Goal: Task Accomplishment & Management: Use online tool/utility

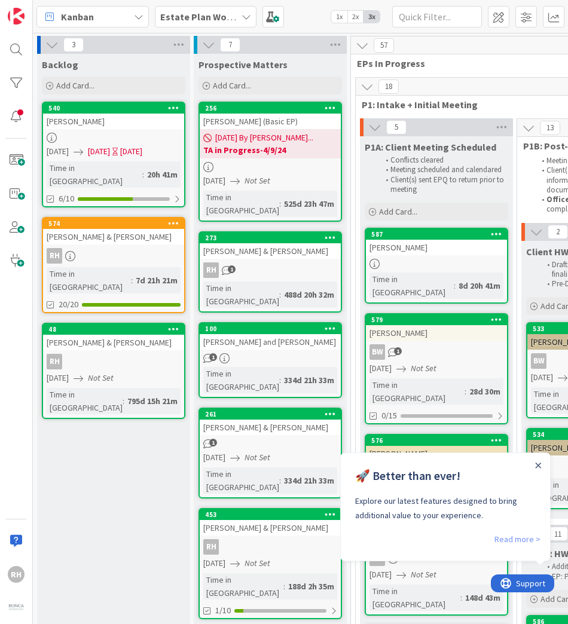
click at [523, 427] on link "Read more >" at bounding box center [517, 539] width 46 height 14
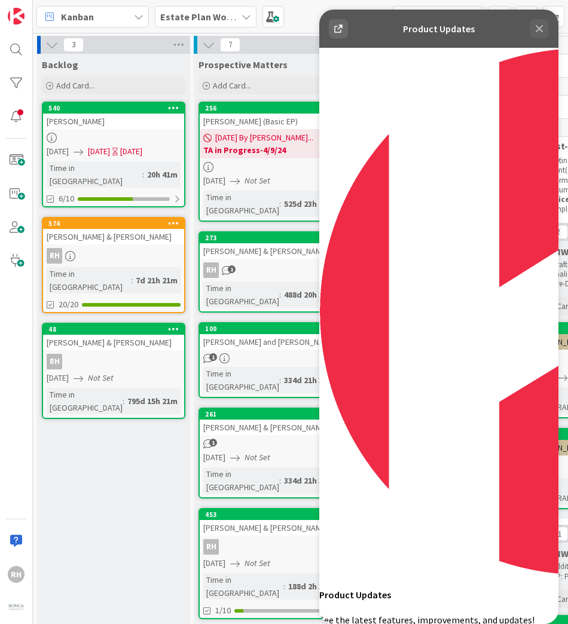
click at [538, 24] on icon at bounding box center [539, 29] width 14 height 14
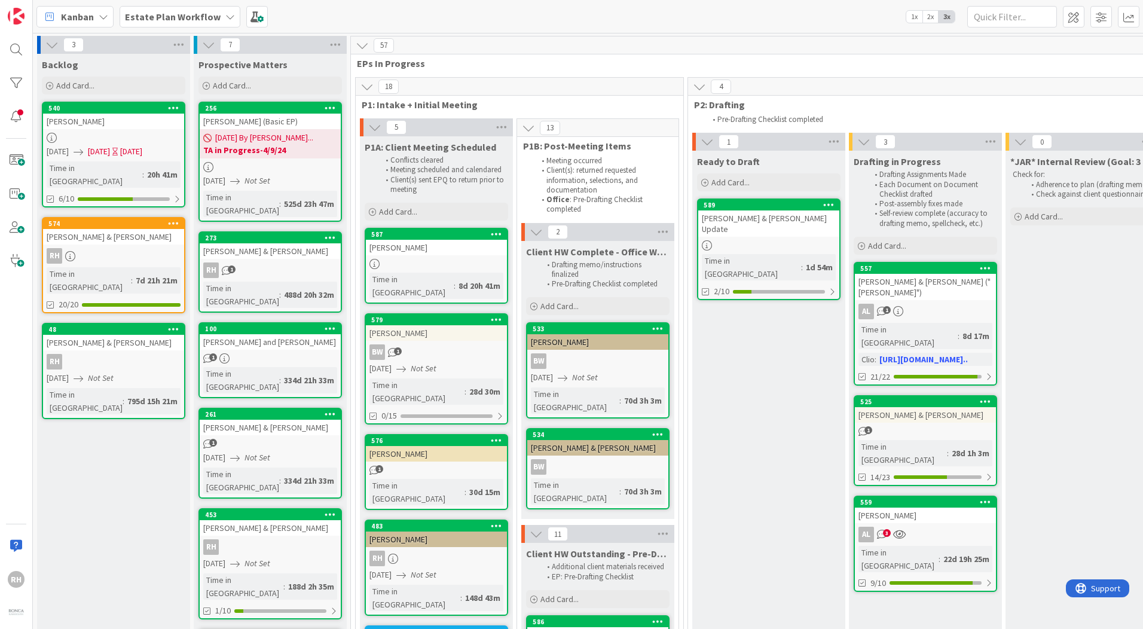
click at [204, 15] on b "Estate Plan Workflow" at bounding box center [173, 17] width 96 height 12
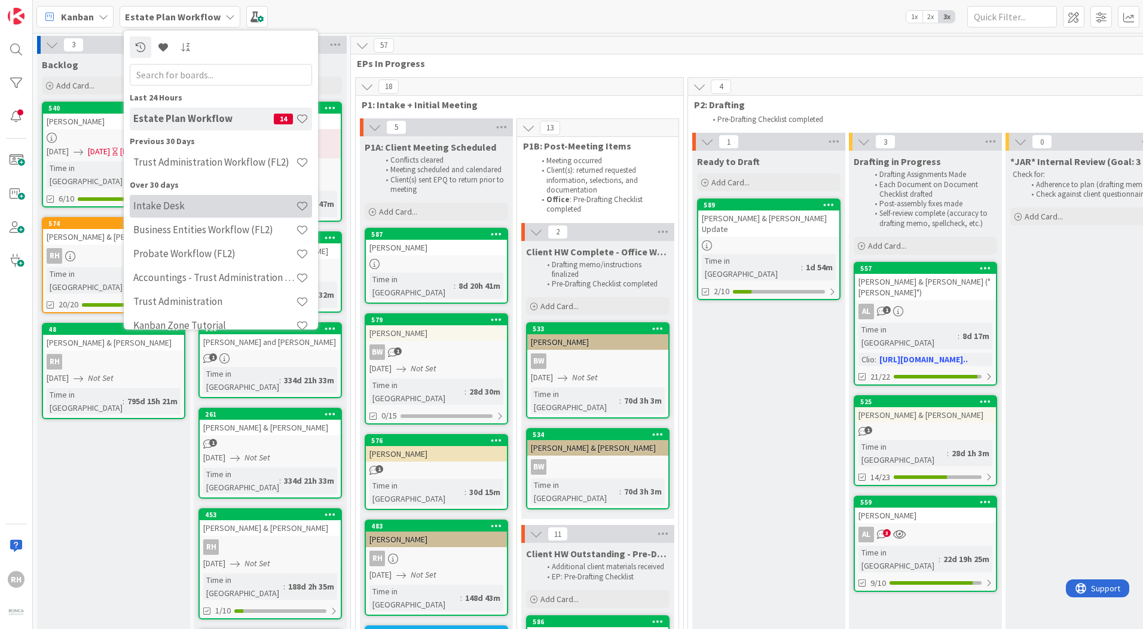
click at [204, 203] on h4 "Intake Desk" at bounding box center [214, 206] width 163 height 12
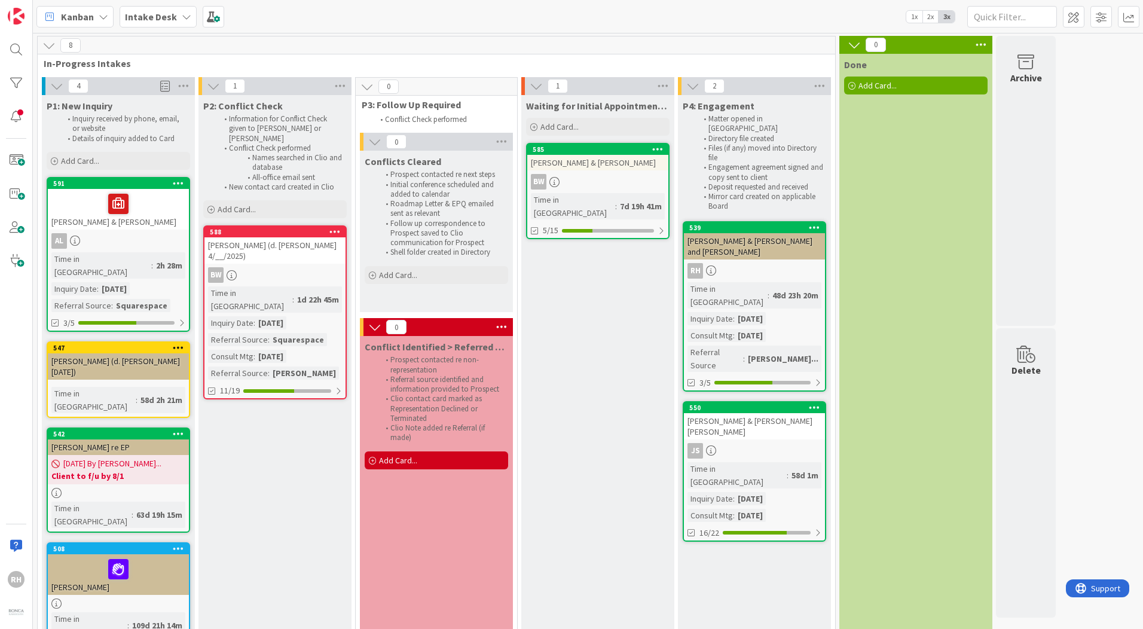
click at [158, 427] on div at bounding box center [118, 493] width 141 height 10
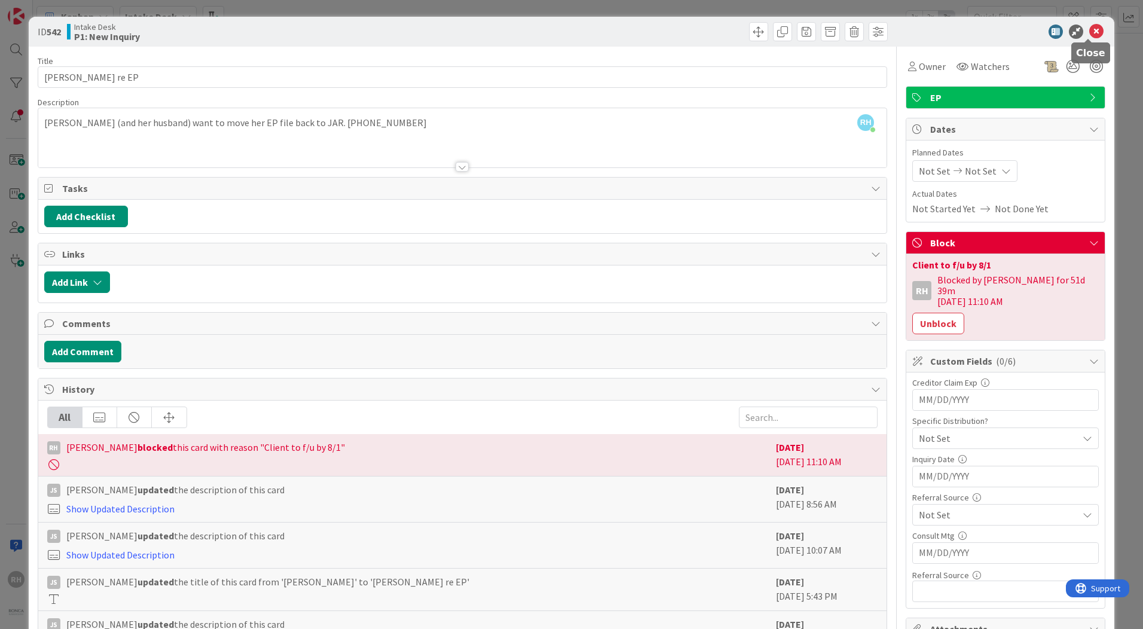
click at [913, 29] on icon at bounding box center [1096, 32] width 14 height 14
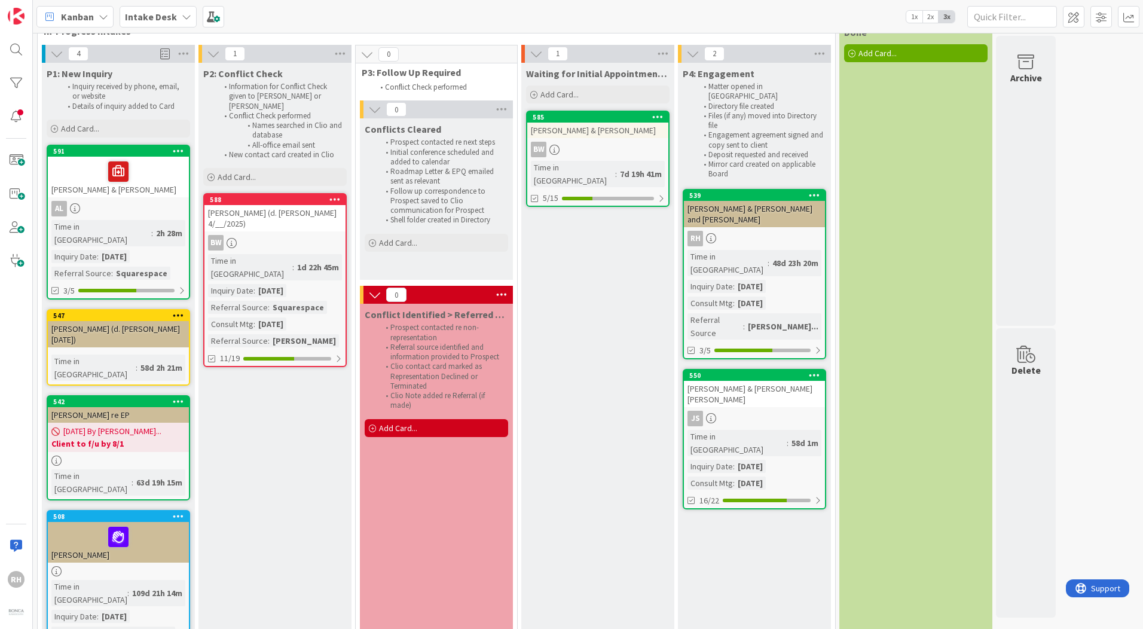
scroll to position [49, 0]
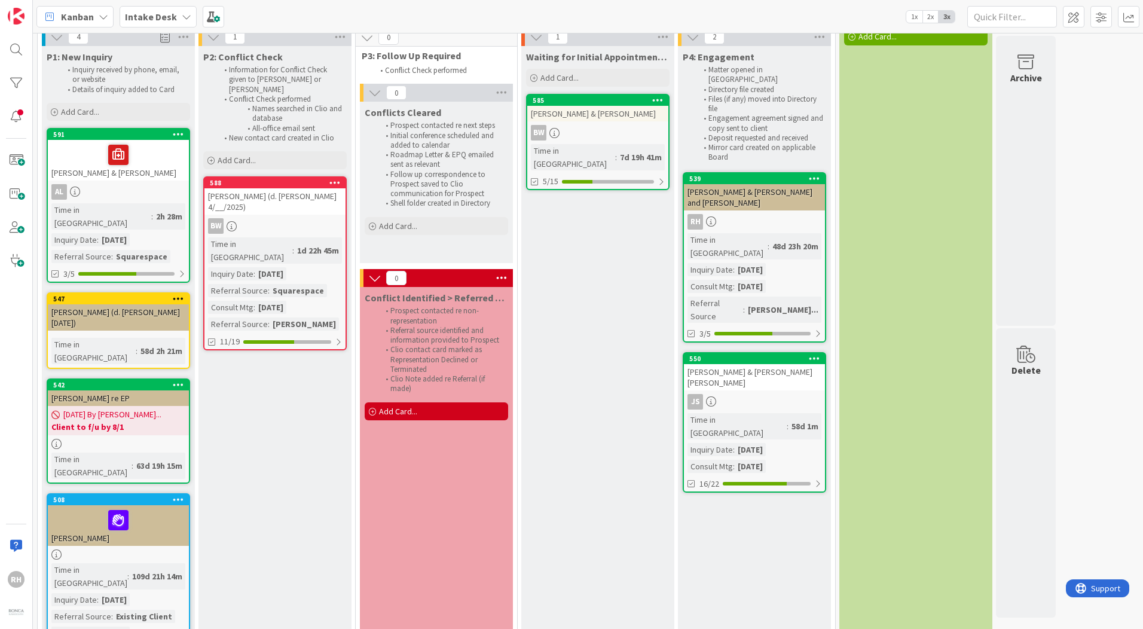
click at [156, 427] on div "[PERSON_NAME]" at bounding box center [118, 525] width 141 height 41
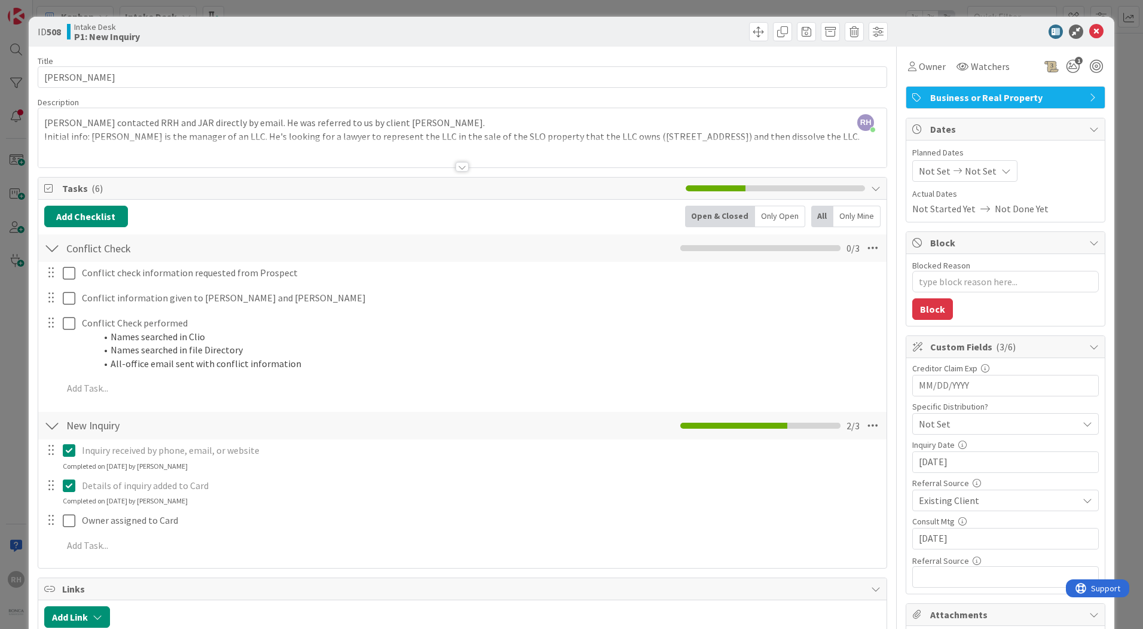
click at [458, 165] on div at bounding box center [462, 167] width 13 height 10
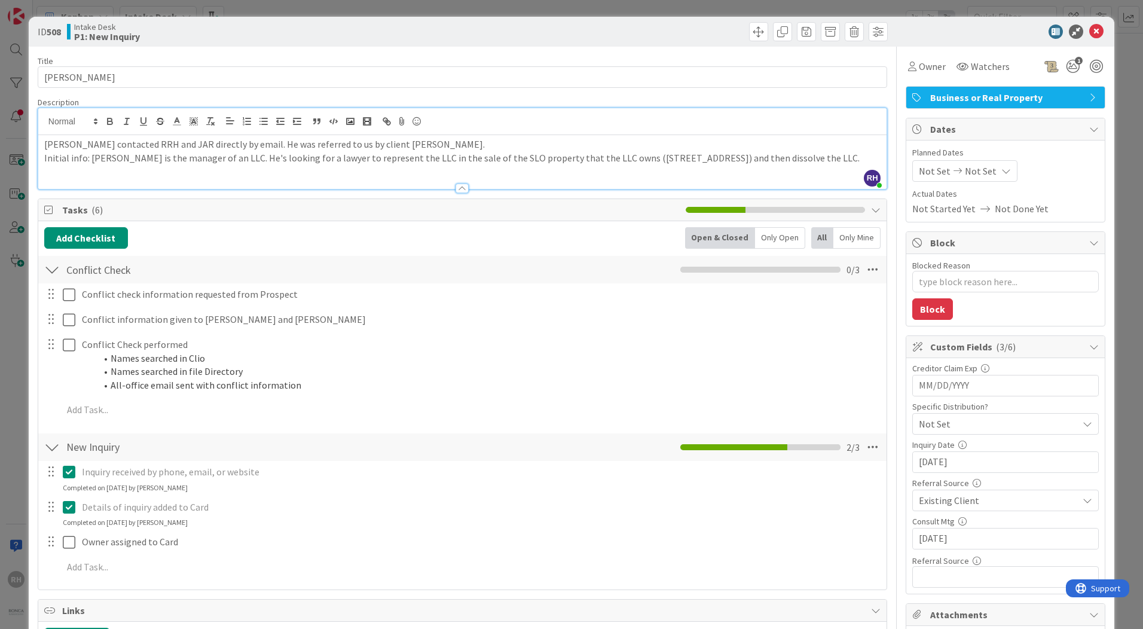
drag, startPoint x: 1015, startPoint y: 30, endPoint x: 1004, endPoint y: 32, distance: 11.6
click at [913, 30] on div at bounding box center [1000, 32] width 212 height 14
click at [913, 29] on icon at bounding box center [1096, 32] width 14 height 14
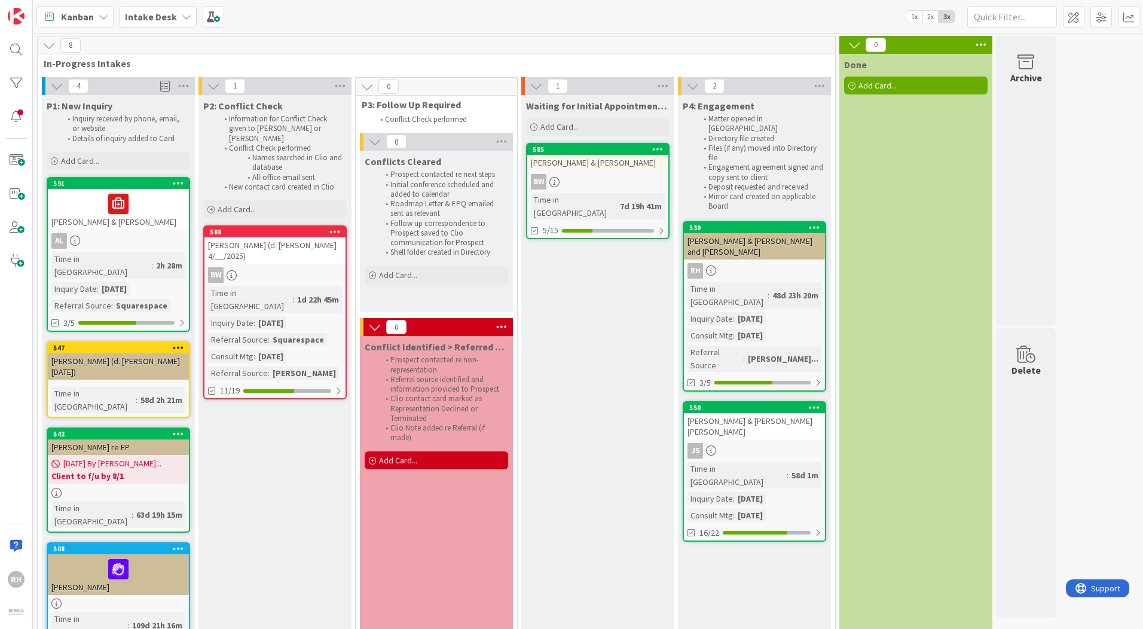
click at [154, 23] on span "Intake Desk" at bounding box center [151, 17] width 52 height 14
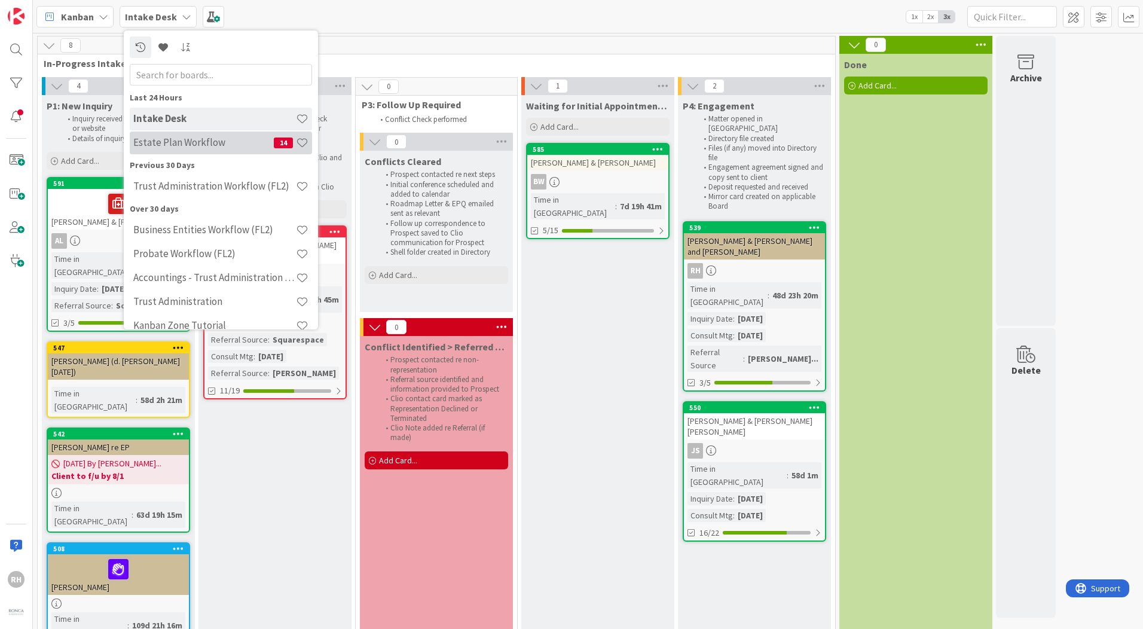
click at [222, 141] on h4 "Estate Plan Workflow" at bounding box center [203, 142] width 140 height 12
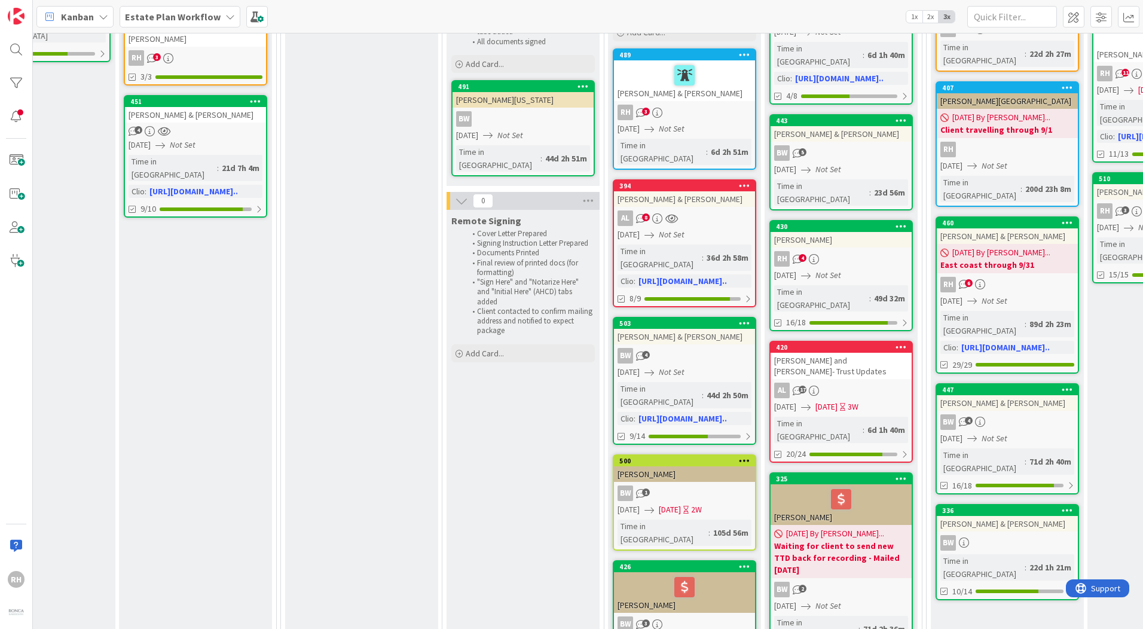
scroll to position [239, 1376]
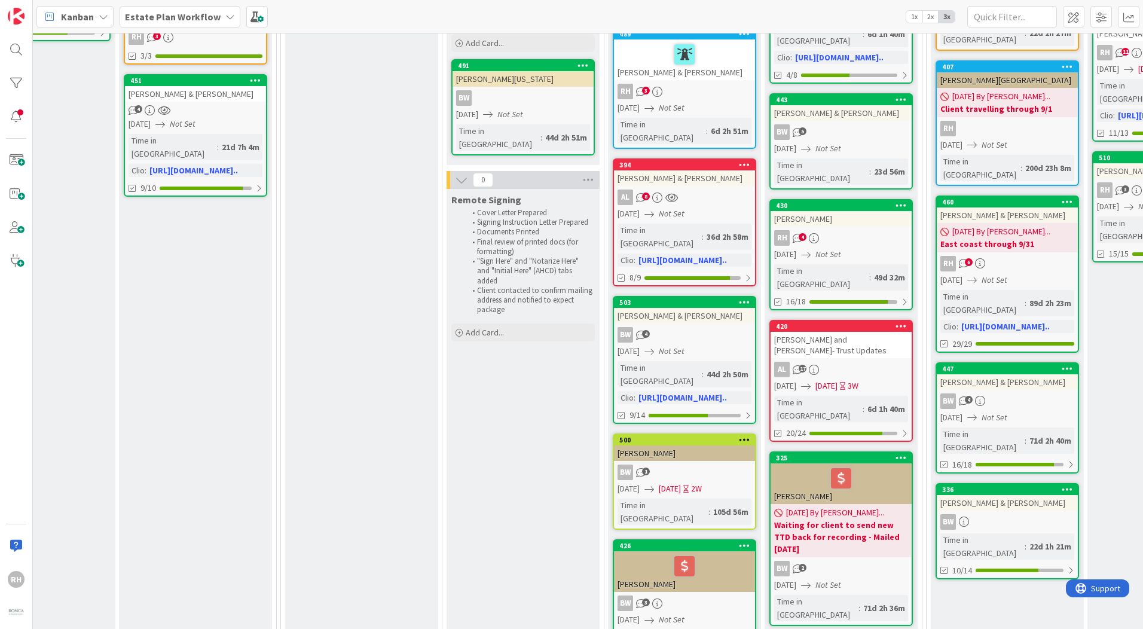
click at [690, 427] on div "BW 1" at bounding box center [684, 472] width 141 height 16
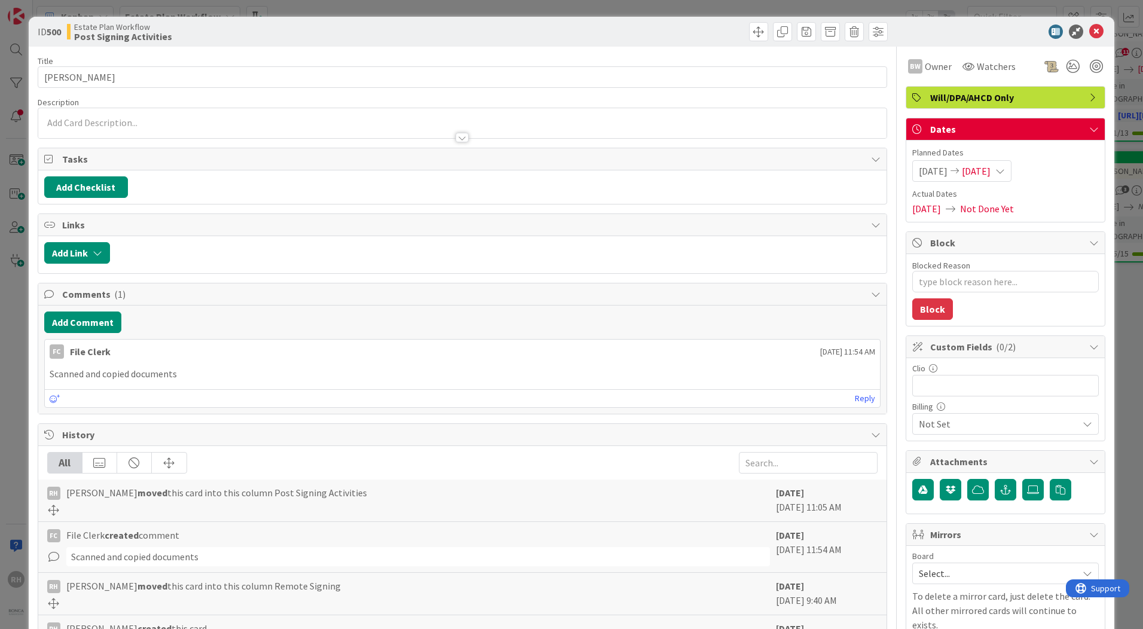
type textarea "x"
click at [78, 325] on button "Add Comment" at bounding box center [82, 322] width 77 height 22
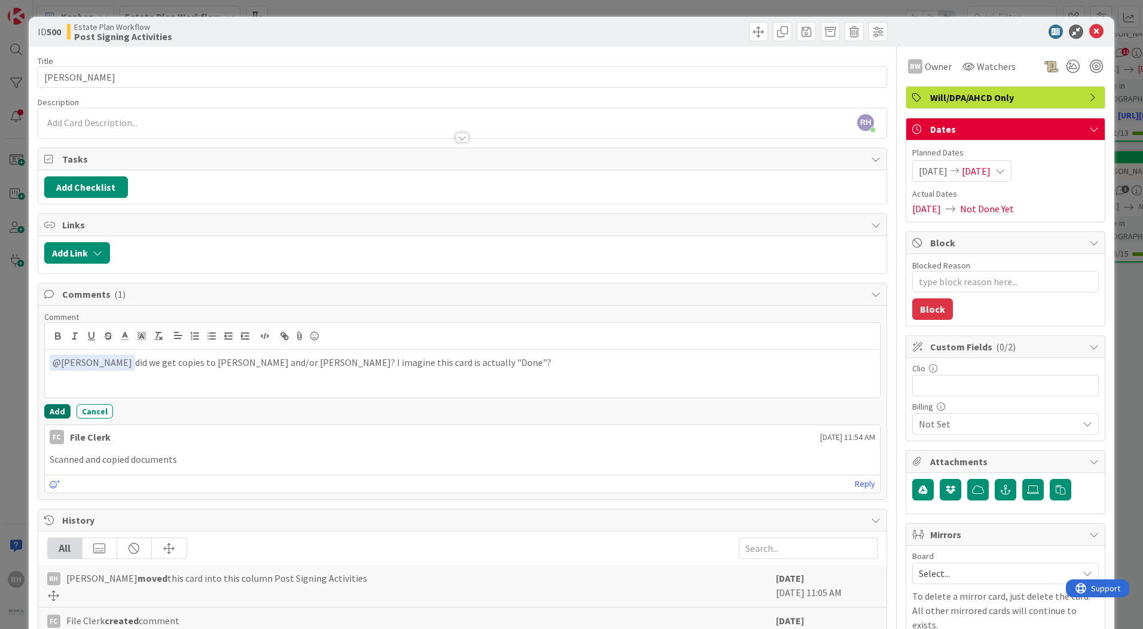
click at [58, 414] on button "Add" at bounding box center [57, 411] width 26 height 14
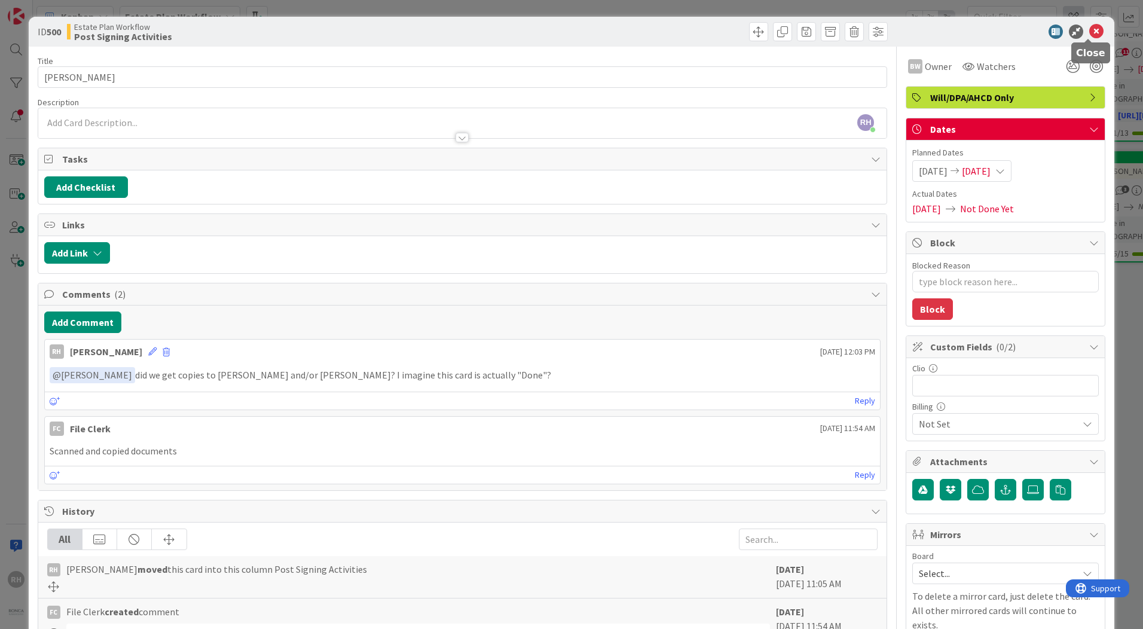
click at [913, 26] on icon at bounding box center [1096, 32] width 14 height 14
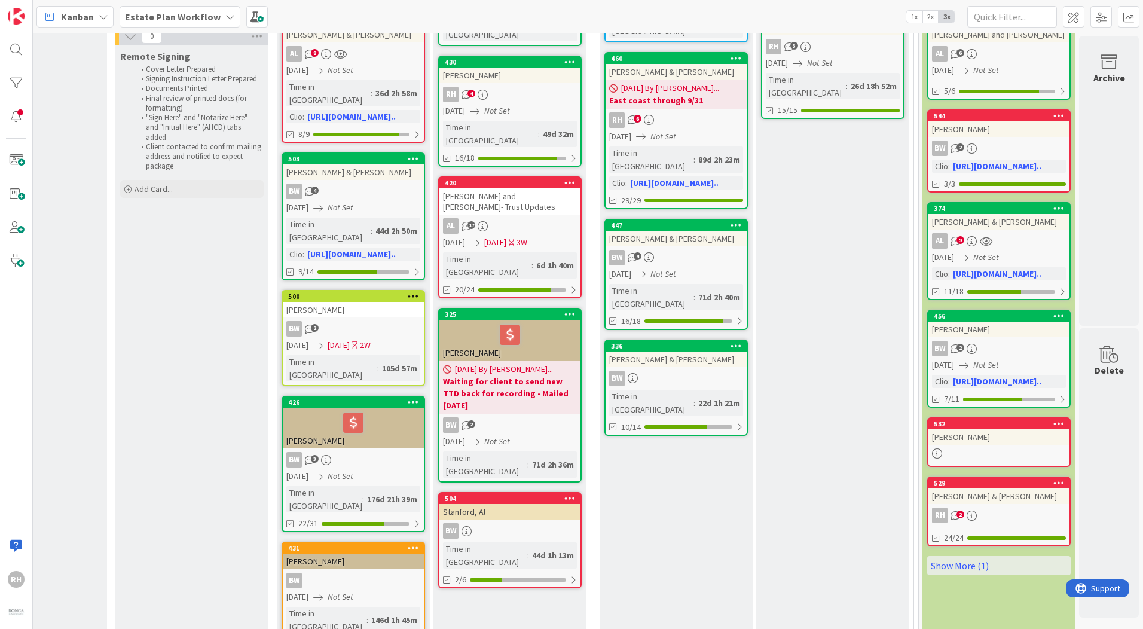
scroll to position [418, 1716]
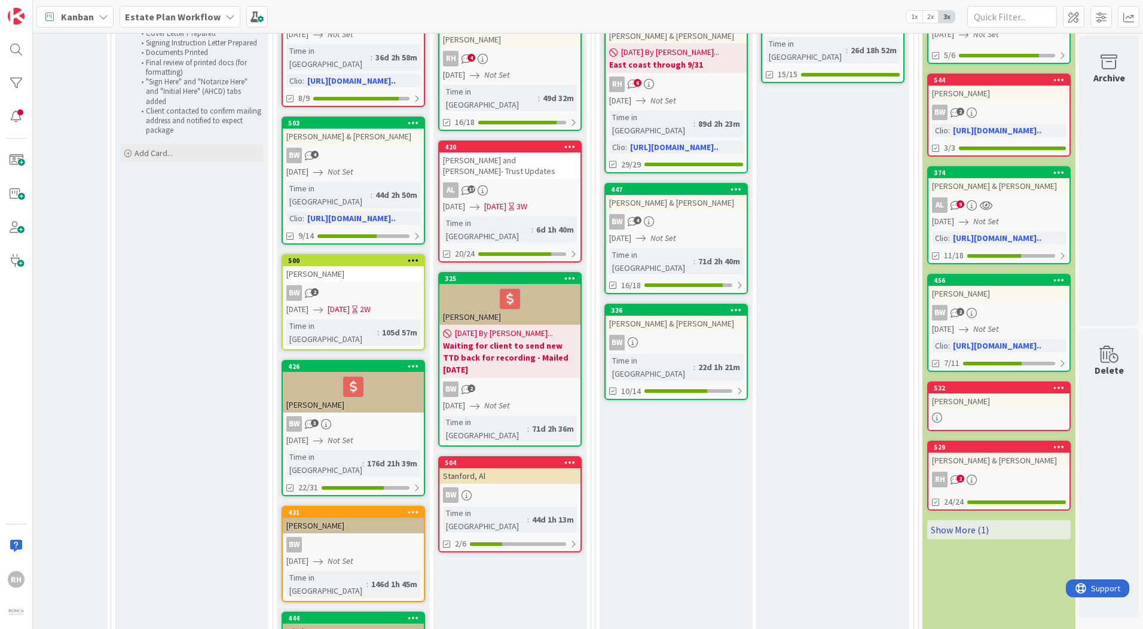
click at [913, 427] on link "Show More (1)" at bounding box center [998, 529] width 143 height 19
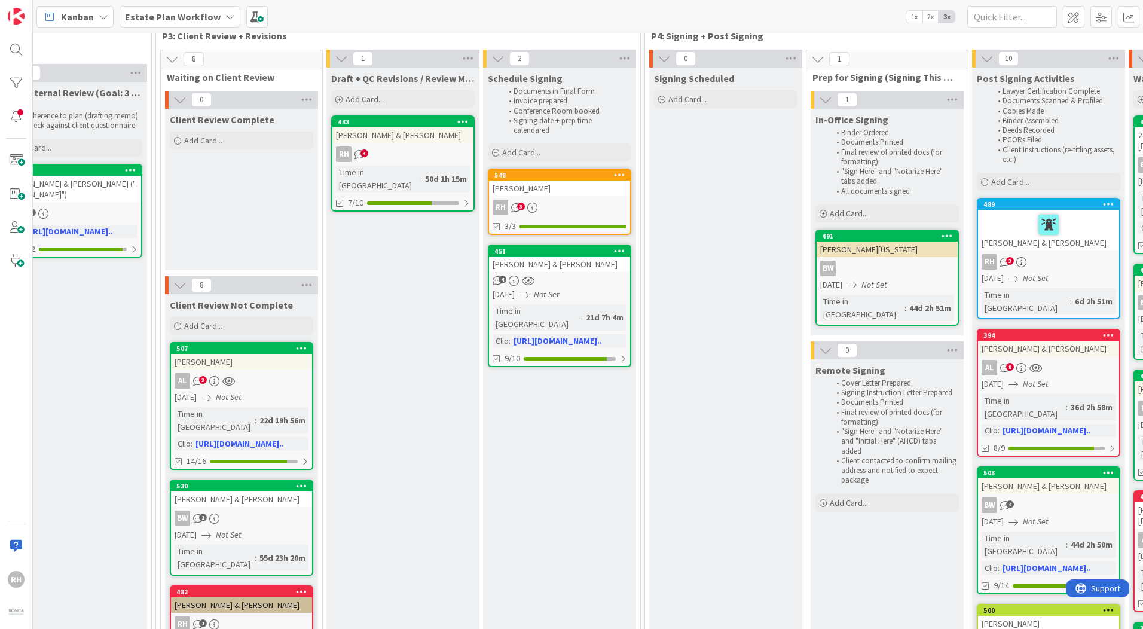
scroll to position [0, 1011]
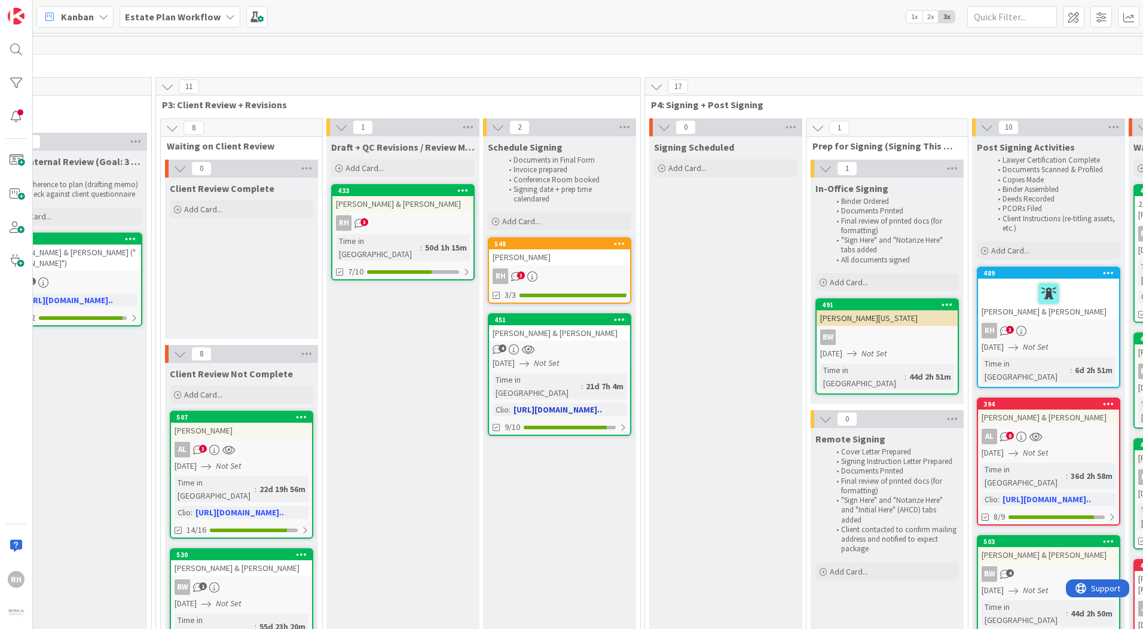
click at [593, 338] on div "[PERSON_NAME] & [PERSON_NAME]" at bounding box center [559, 333] width 141 height 16
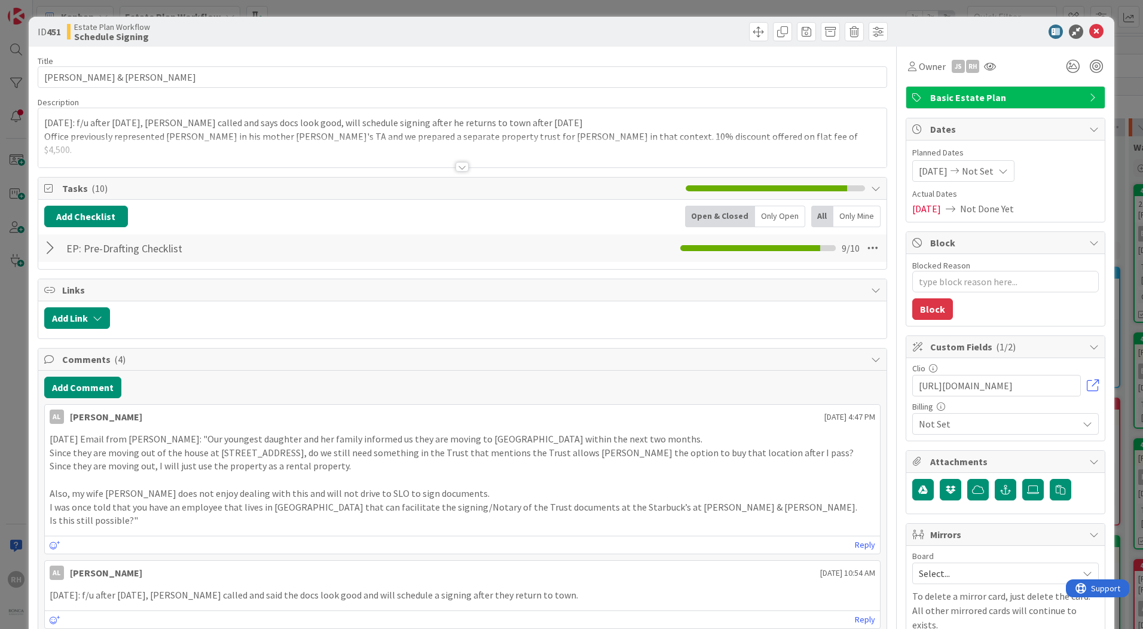
type textarea "x"
click at [96, 391] on button "Add Comment" at bounding box center [82, 388] width 77 height 22
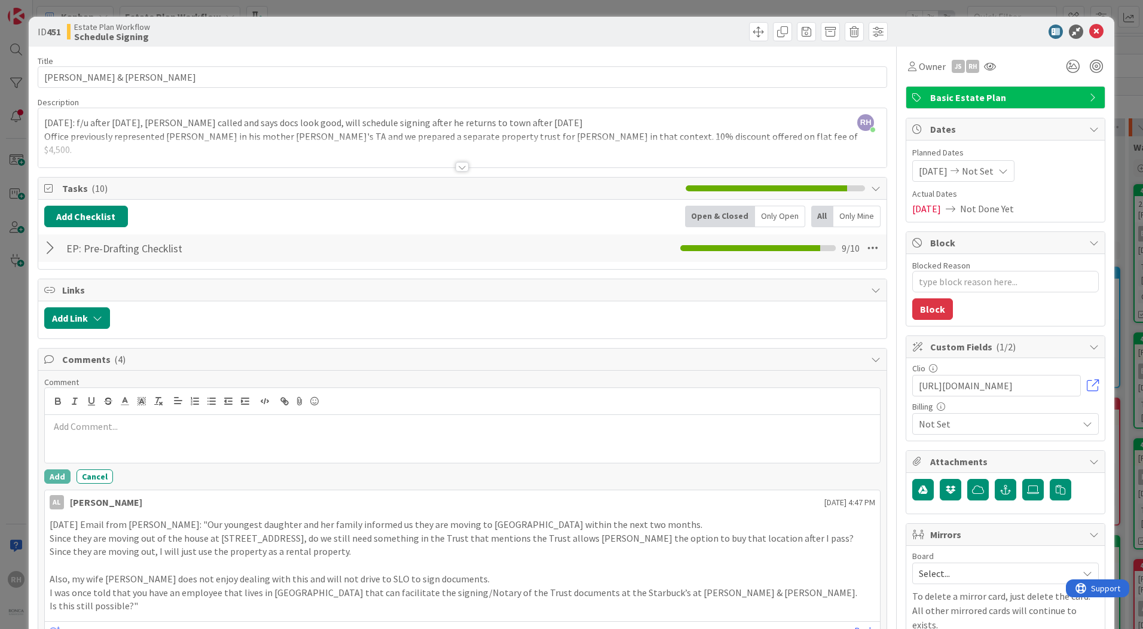
click at [123, 427] on div at bounding box center [462, 439] width 835 height 48
click at [58, 427] on button "Add" at bounding box center [57, 476] width 26 height 14
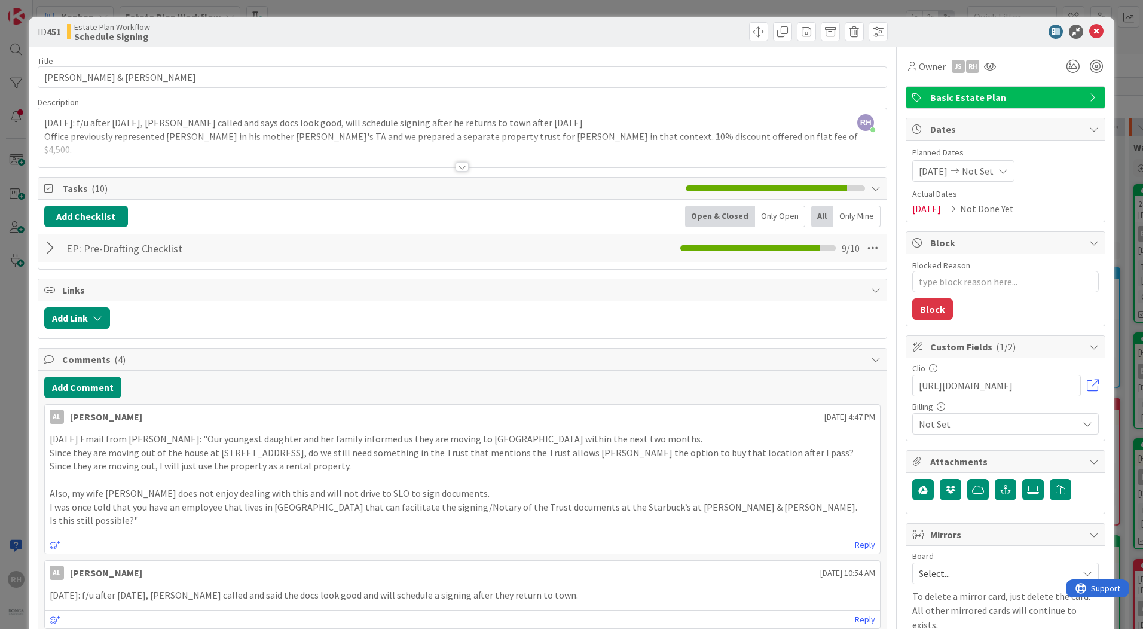
type textarea "x"
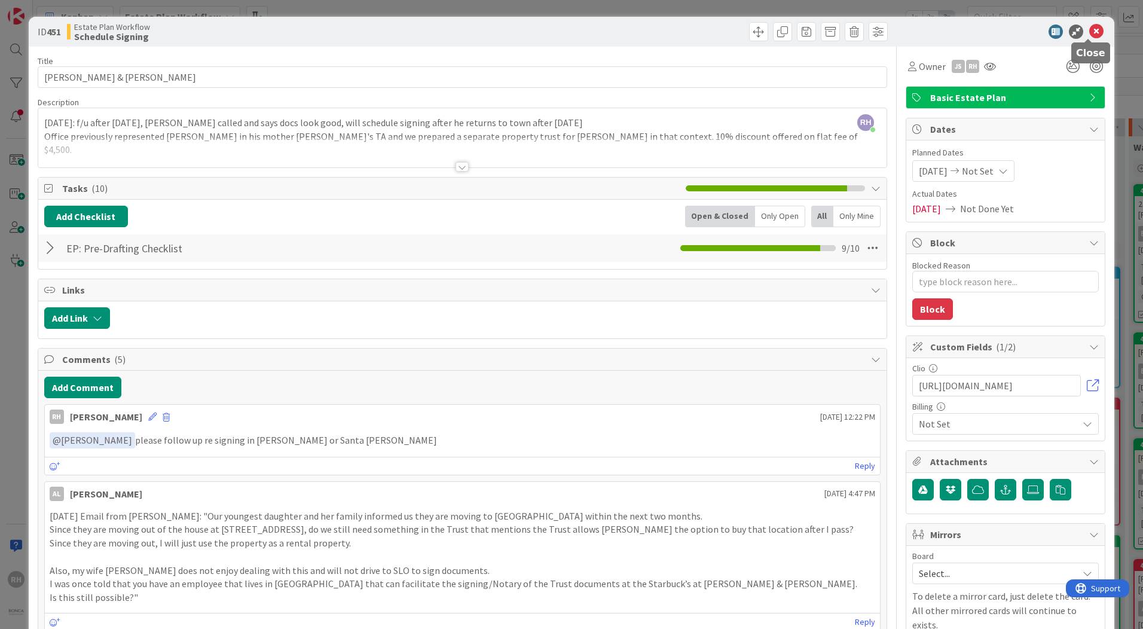
click at [913, 35] on icon at bounding box center [1096, 32] width 14 height 14
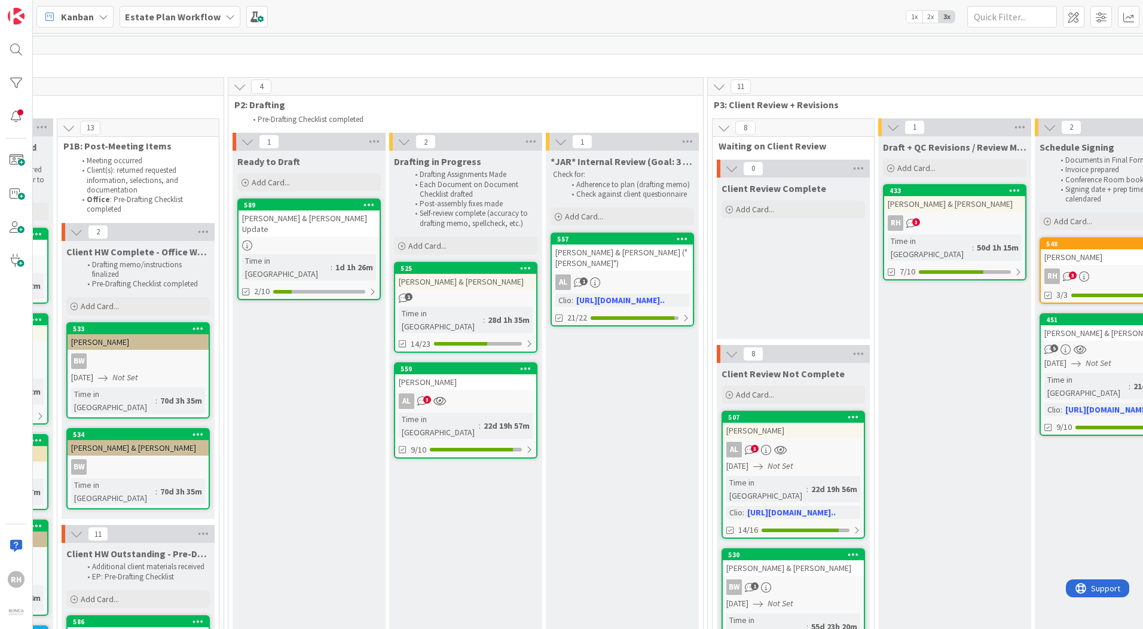
scroll to position [0, 466]
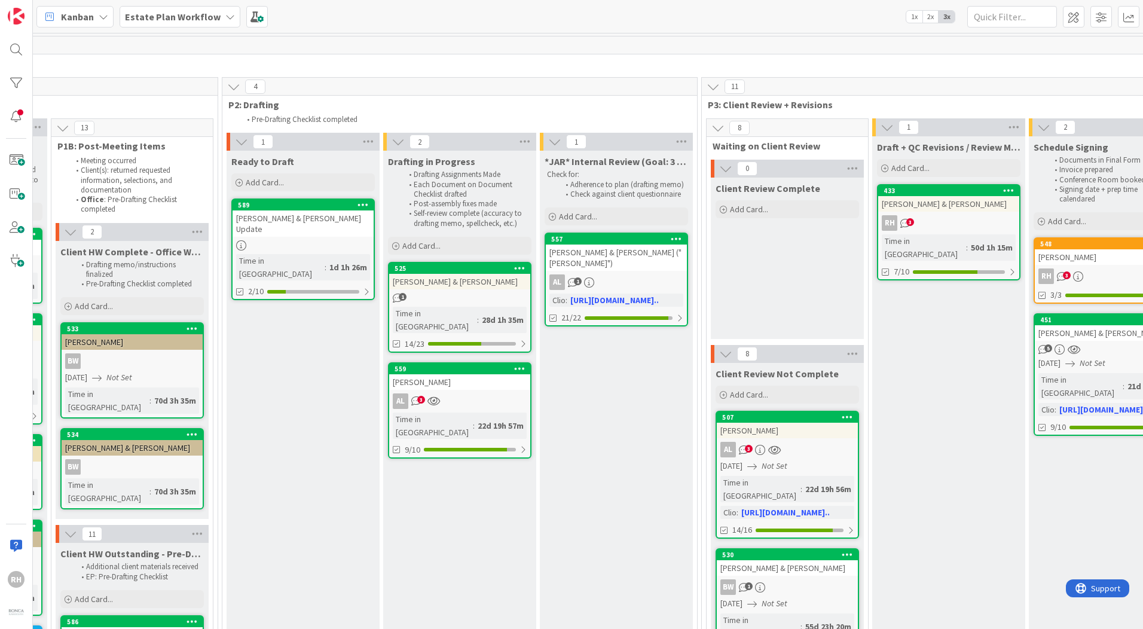
drag, startPoint x: 355, startPoint y: 618, endPoint x: 336, endPoint y: 626, distance: 20.6
click at [337, 427] on div "3 Backlog Add Card... 540 [PERSON_NAME] [DATE] [DATE] [DATE] Time in [GEOGRAPHI…" at bounding box center [588, 331] width 1110 height 596
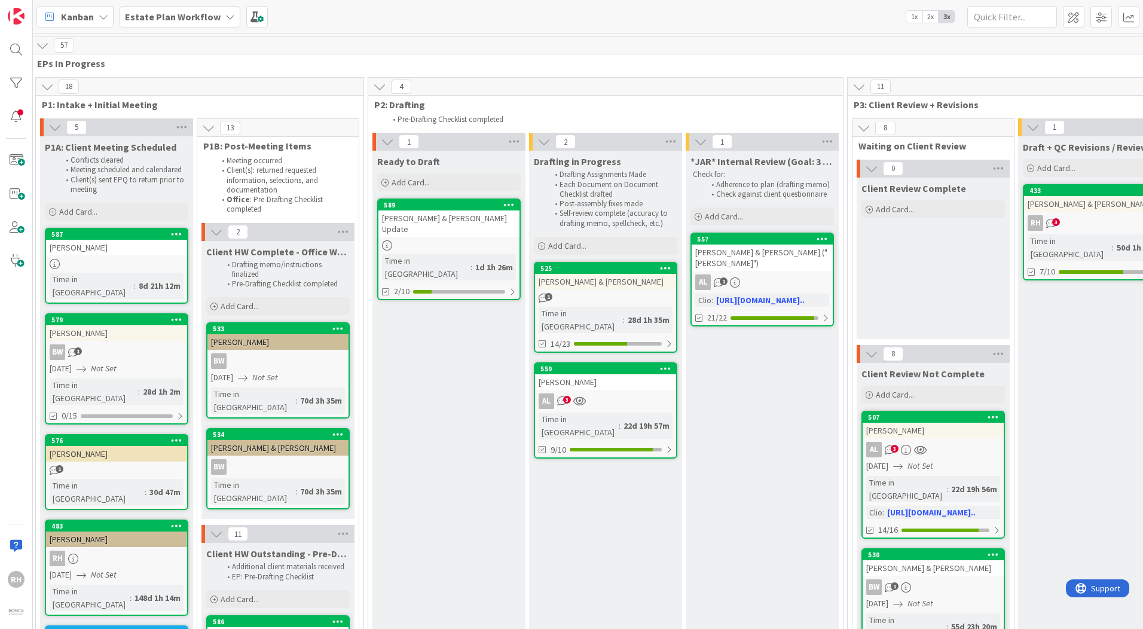
scroll to position [0, 135]
